Goal: Information Seeking & Learning: Learn about a topic

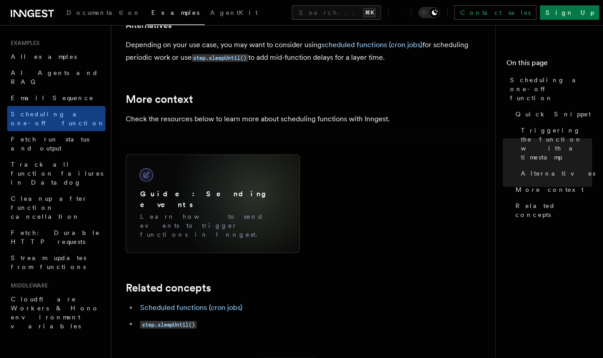
scroll to position [764, 0]
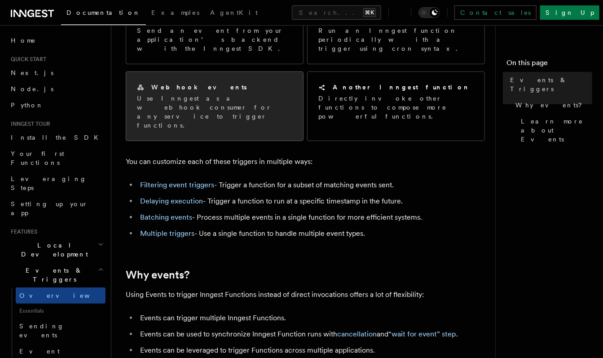
scroll to position [243, 0]
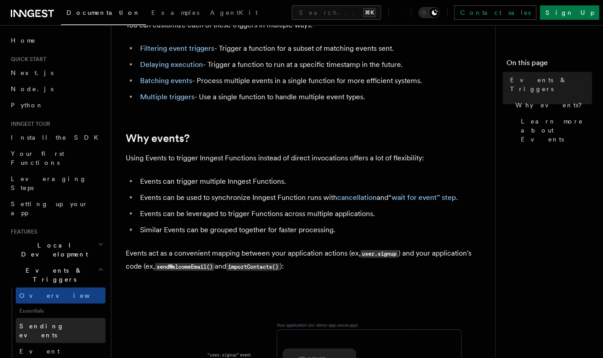
click at [48, 323] on span "Sending events" at bounding box center [41, 331] width 45 height 16
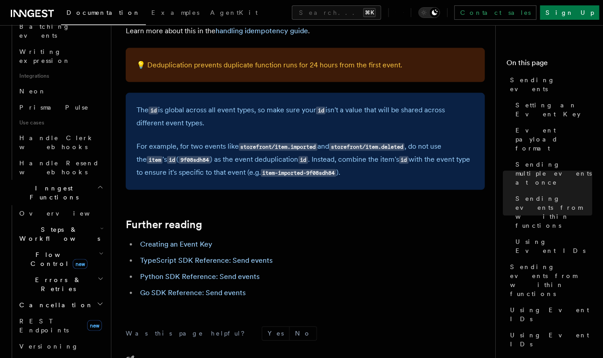
scroll to position [2607, 0]
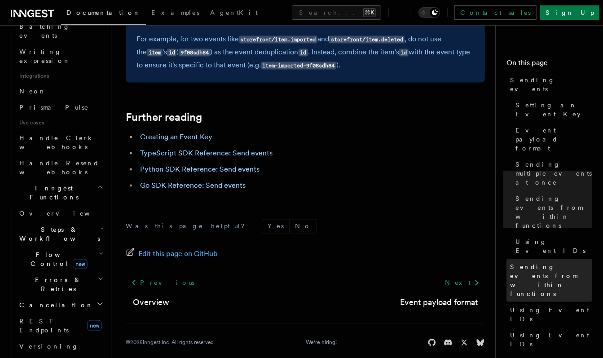
click at [530, 262] on span "Sending events from within functions" at bounding box center [551, 280] width 82 height 36
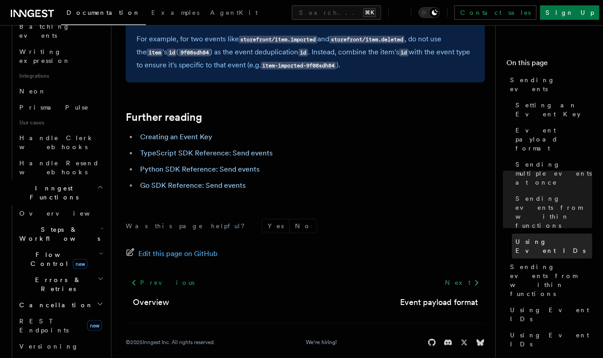
click at [544, 237] on span "Using Event IDs" at bounding box center [554, 246] width 77 height 18
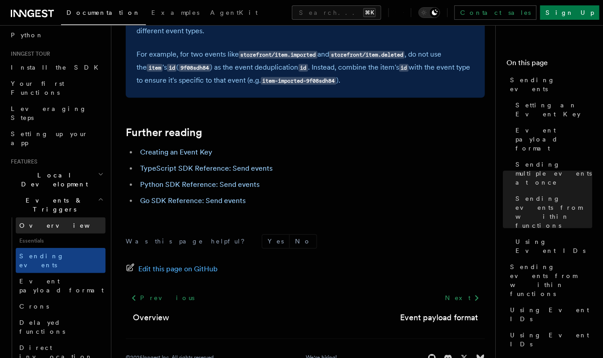
scroll to position [76, 0]
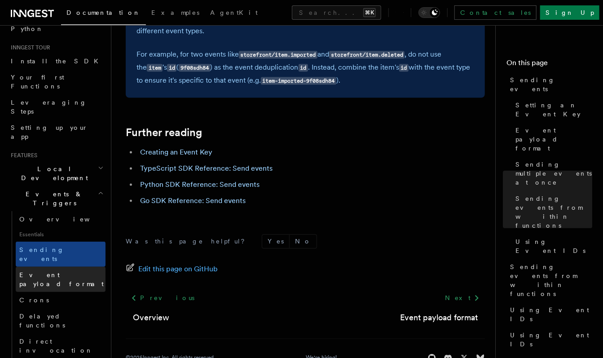
click at [52, 271] on span "Event payload format" at bounding box center [61, 279] width 84 height 16
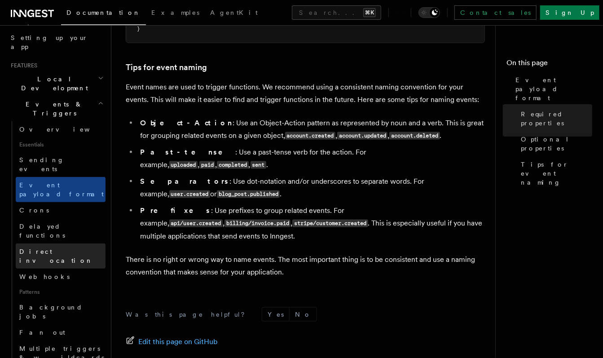
scroll to position [178, 0]
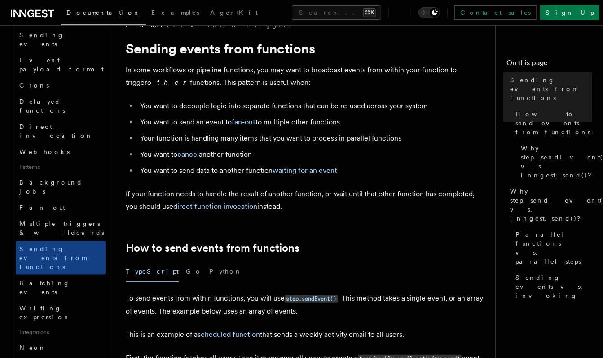
scroll to position [283, 0]
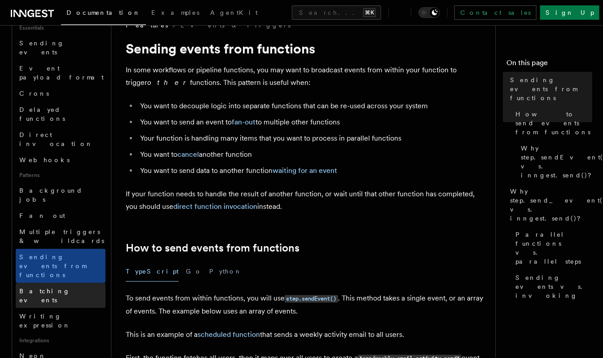
click at [62, 287] on span "Batching events" at bounding box center [44, 295] width 51 height 16
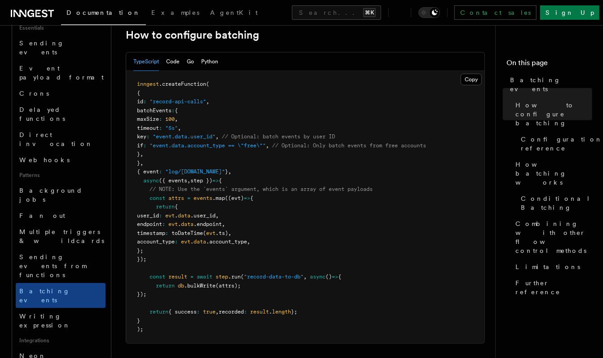
scroll to position [12, 0]
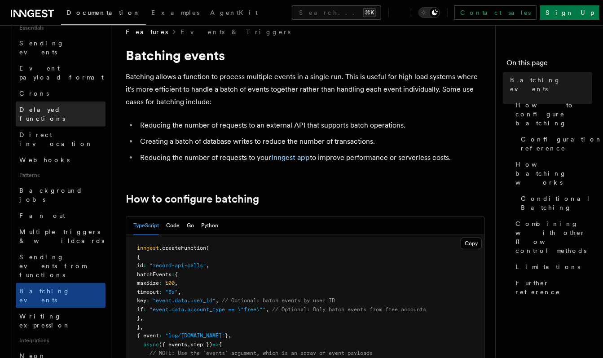
click at [55, 102] on link "Delayed functions" at bounding box center [61, 114] width 90 height 25
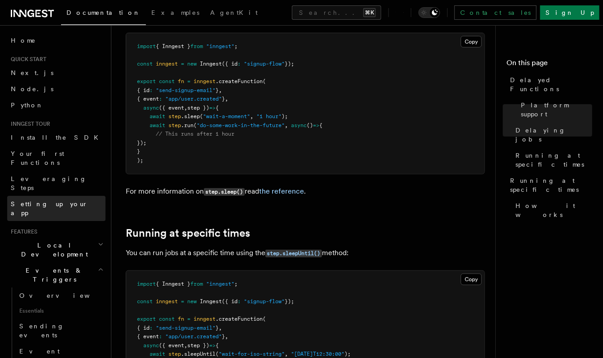
scroll to position [111, 0]
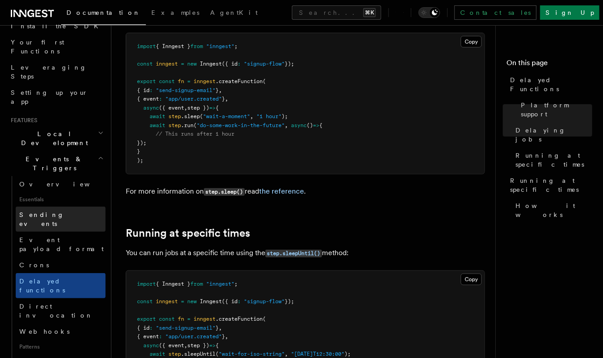
click at [49, 211] on span "Sending events" at bounding box center [41, 219] width 45 height 16
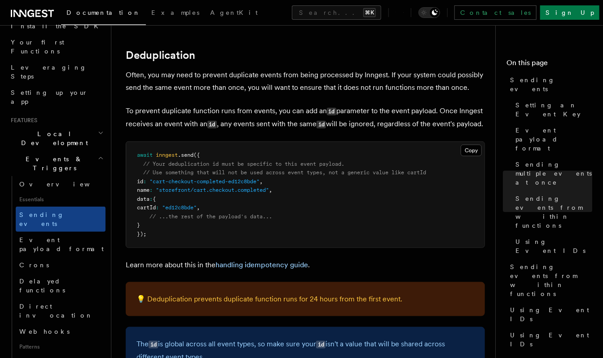
scroll to position [2267, 0]
